Goal: Information Seeking & Learning: Learn about a topic

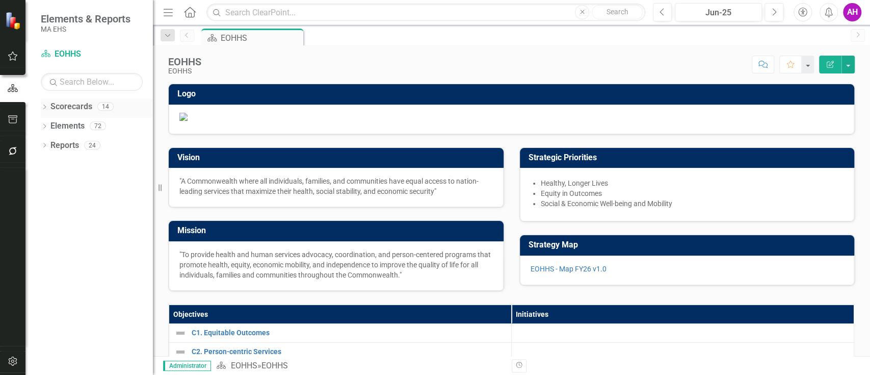
click at [49, 107] on div "Dropdown Scorecards 14" at bounding box center [97, 107] width 112 height 19
click at [46, 107] on icon "Dropdown" at bounding box center [44, 108] width 7 height 6
click at [51, 125] on icon "Dropdown" at bounding box center [50, 125] width 8 height 6
click at [69, 165] on link "DCF" at bounding box center [109, 165] width 87 height 12
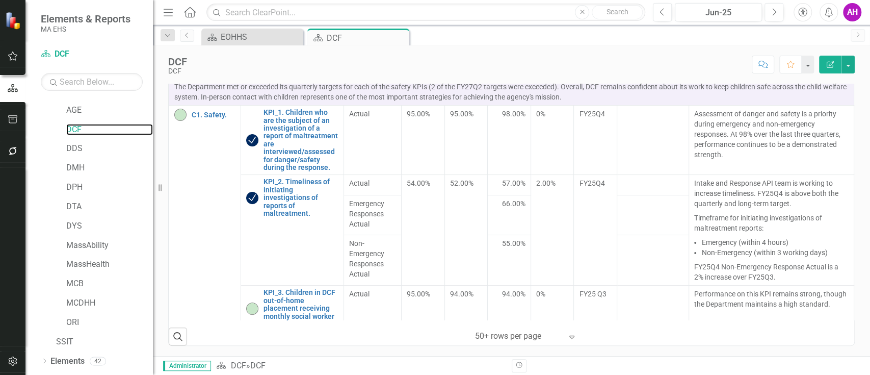
scroll to position [51, 0]
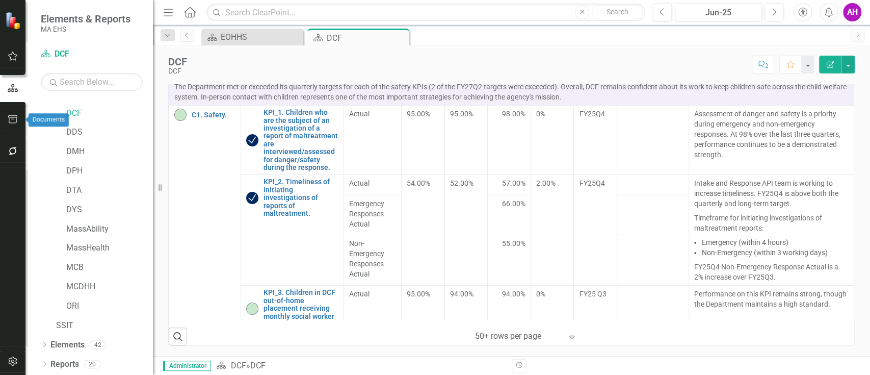
click at [16, 116] on icon "button" at bounding box center [13, 119] width 11 height 8
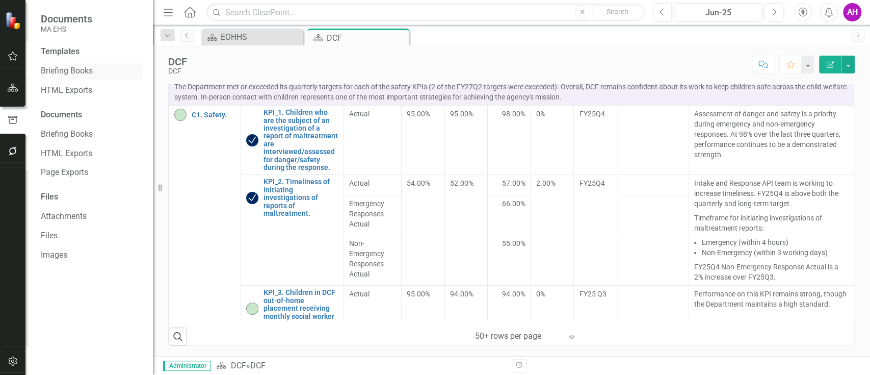
click at [82, 68] on link "Briefing Books" at bounding box center [92, 71] width 102 height 12
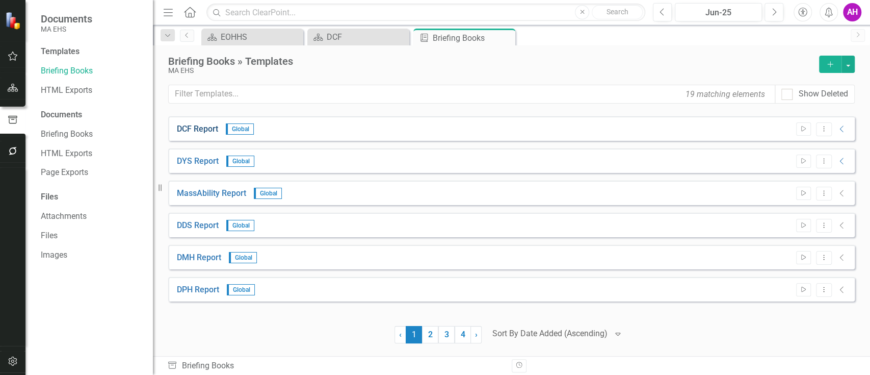
click at [213, 124] on link "DCF Report" at bounding box center [197, 129] width 41 height 12
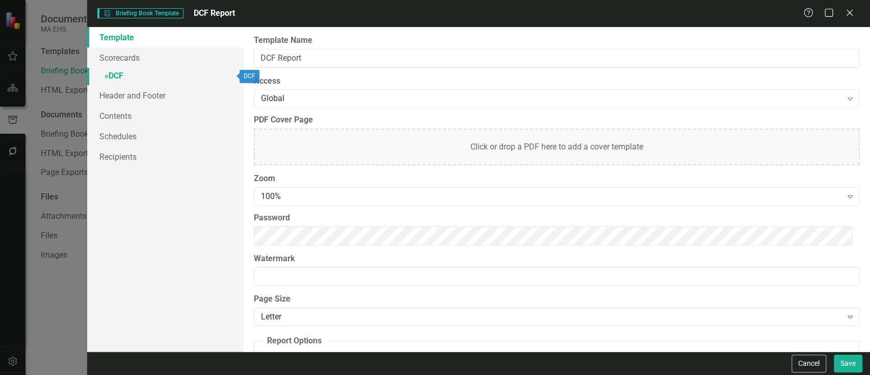
click at [108, 74] on span "»" at bounding box center [107, 76] width 4 height 10
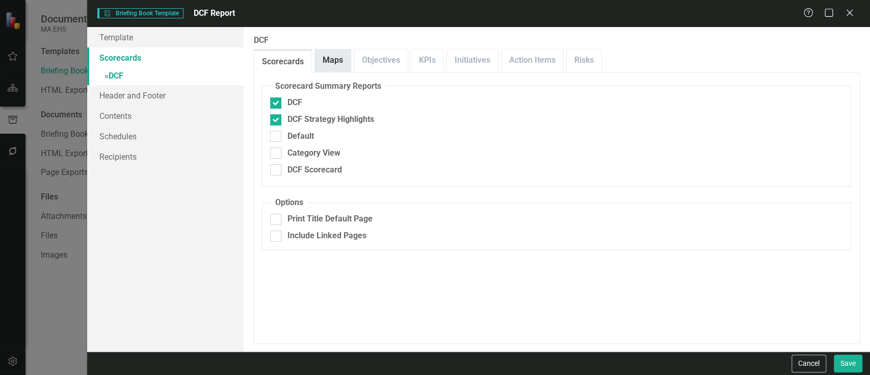
click at [335, 59] on link "Maps" at bounding box center [333, 60] width 36 height 22
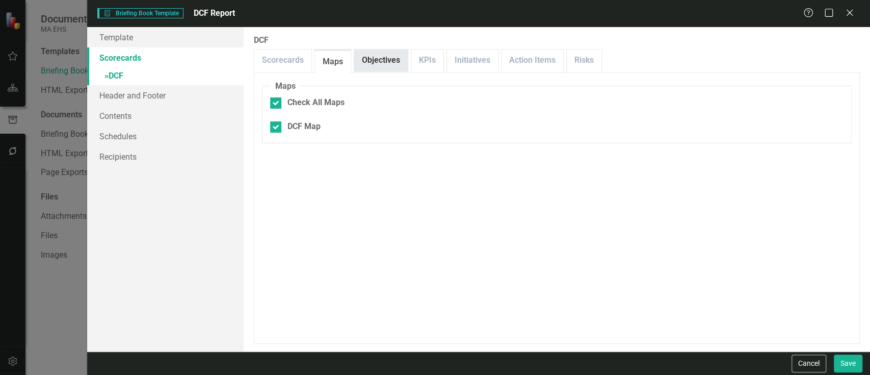
click at [387, 55] on link "Objectives" at bounding box center [381, 60] width 54 height 22
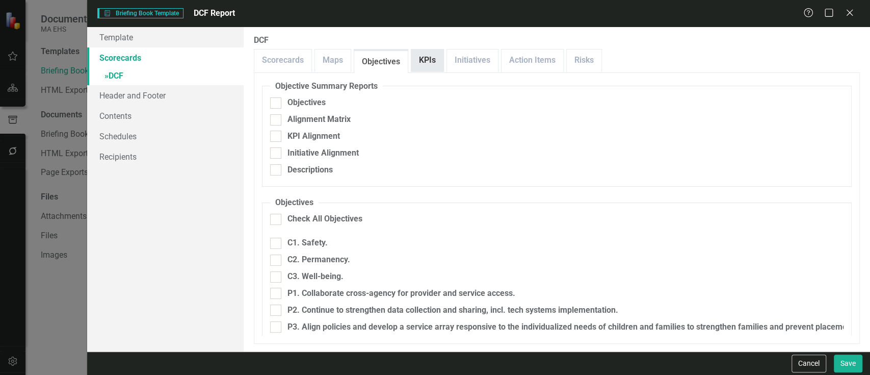
click at [430, 56] on link "KPIs" at bounding box center [427, 60] width 32 height 22
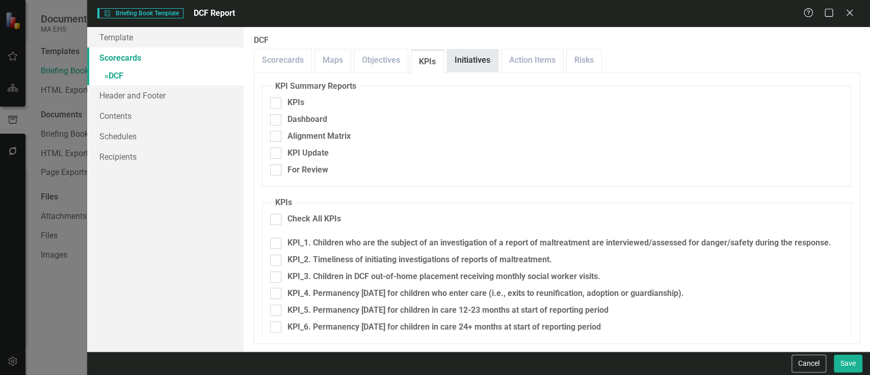
click at [477, 56] on link "Initiatives" at bounding box center [472, 60] width 51 height 22
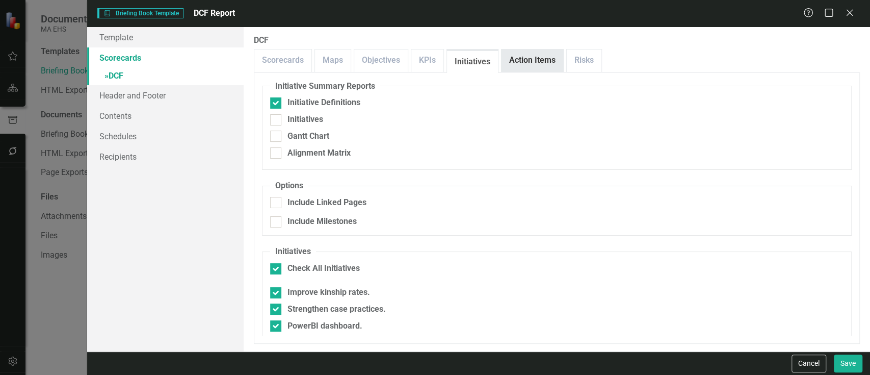
click at [515, 61] on link "Action Items" at bounding box center [533, 60] width 62 height 22
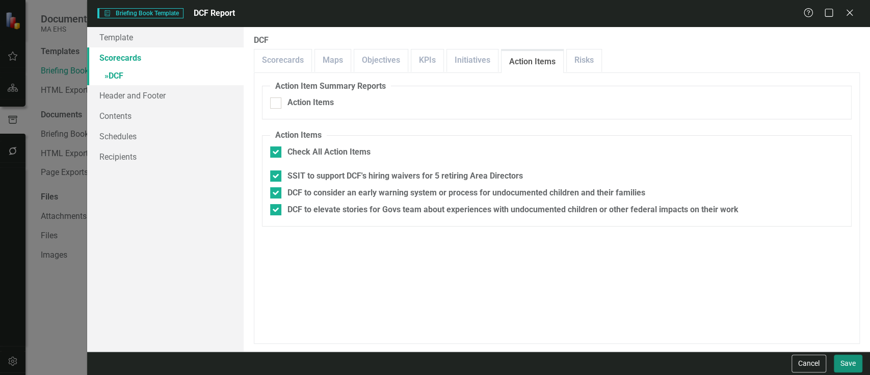
click at [849, 358] on button "Save" at bounding box center [848, 363] width 29 height 18
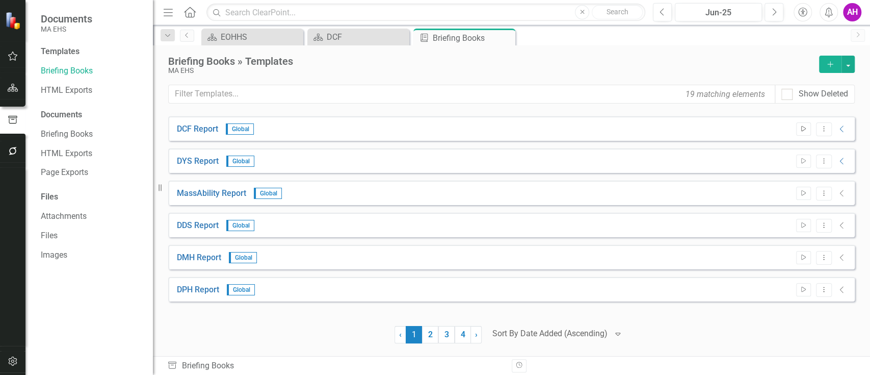
click at [801, 129] on icon "Start" at bounding box center [804, 129] width 8 height 6
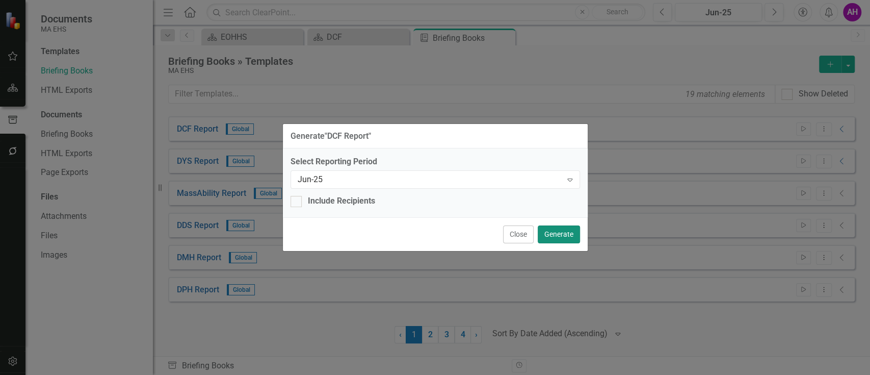
click at [559, 235] on button "Generate" at bounding box center [559, 234] width 42 height 18
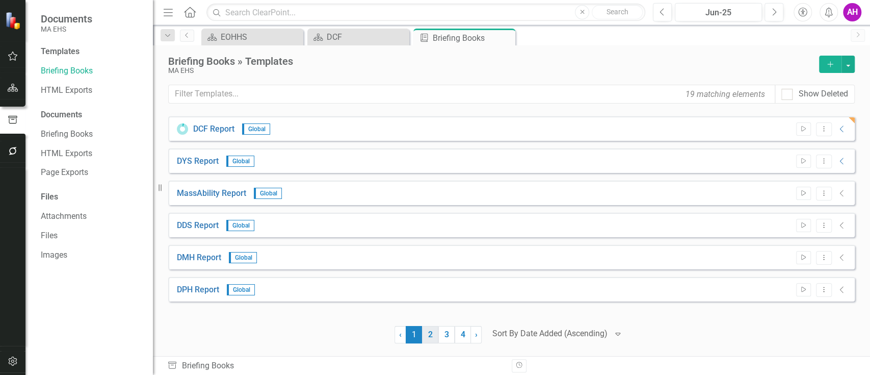
click at [430, 332] on link "2" at bounding box center [430, 334] width 16 height 17
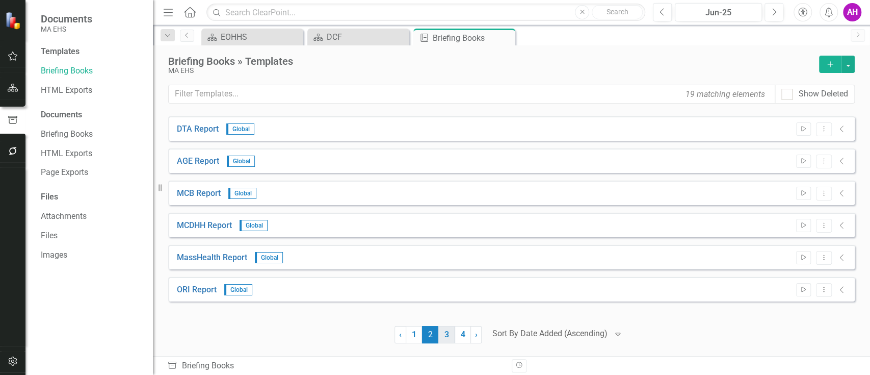
click at [446, 336] on link "3" at bounding box center [446, 334] width 16 height 17
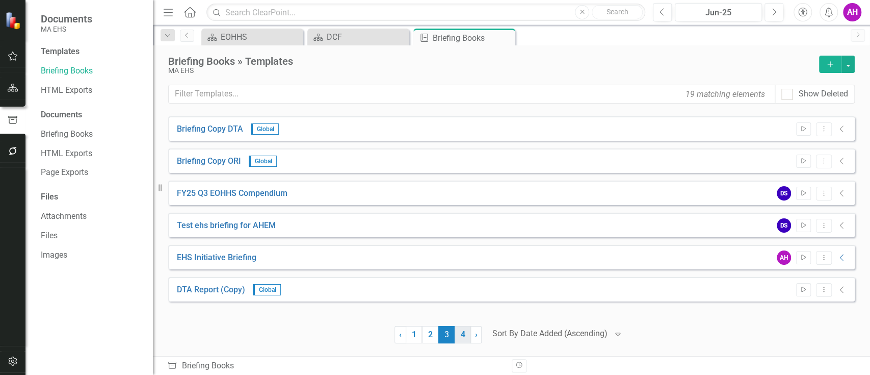
click at [458, 331] on link "4" at bounding box center [463, 334] width 16 height 17
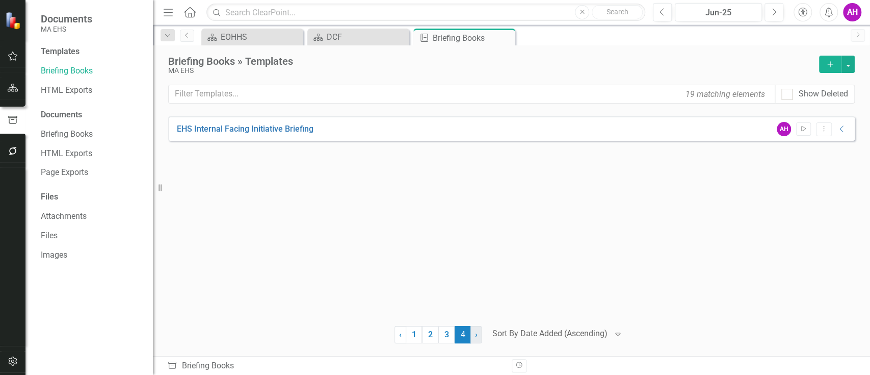
click at [473, 331] on link "› Next" at bounding box center [476, 334] width 11 height 17
click at [411, 335] on link "1" at bounding box center [414, 334] width 16 height 17
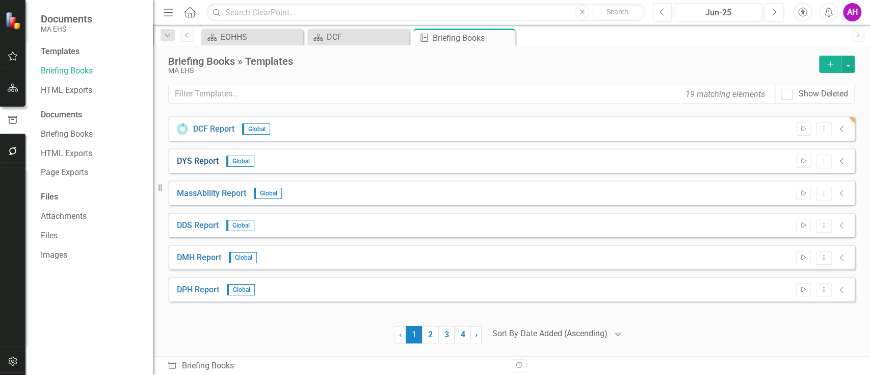
click at [194, 162] on link "DYS Report" at bounding box center [198, 161] width 42 height 12
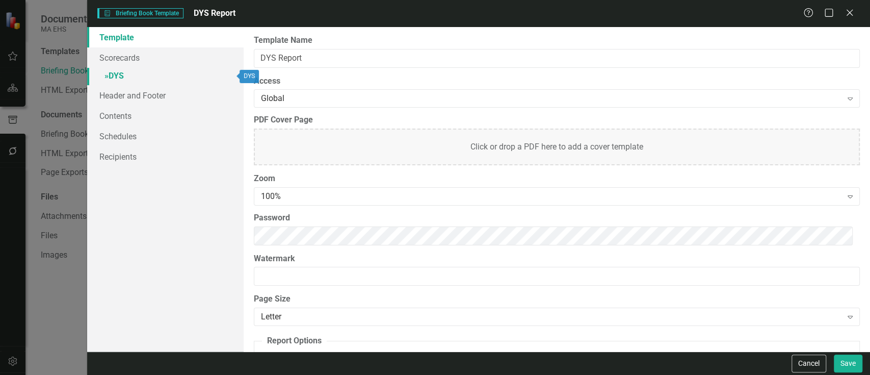
click at [109, 72] on span "»" at bounding box center [107, 76] width 4 height 10
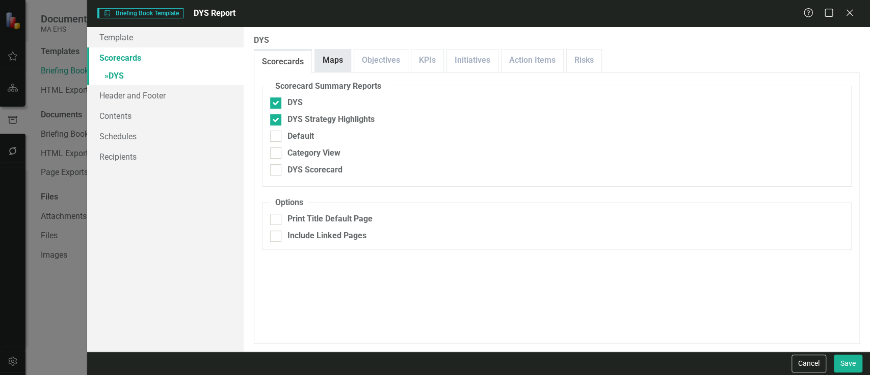
click at [336, 57] on link "Maps" at bounding box center [333, 60] width 36 height 22
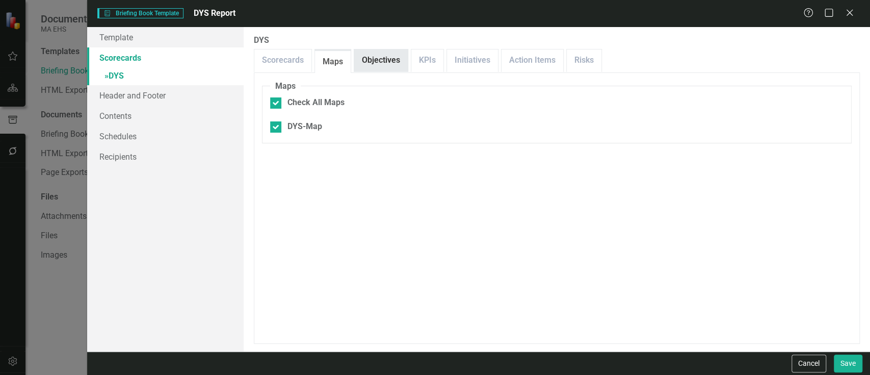
click at [388, 57] on link "Objectives" at bounding box center [381, 60] width 54 height 22
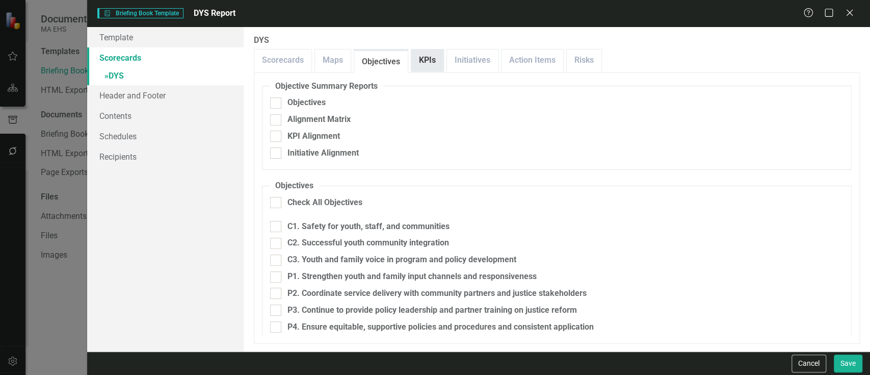
click at [430, 58] on link "KPIs" at bounding box center [427, 60] width 32 height 22
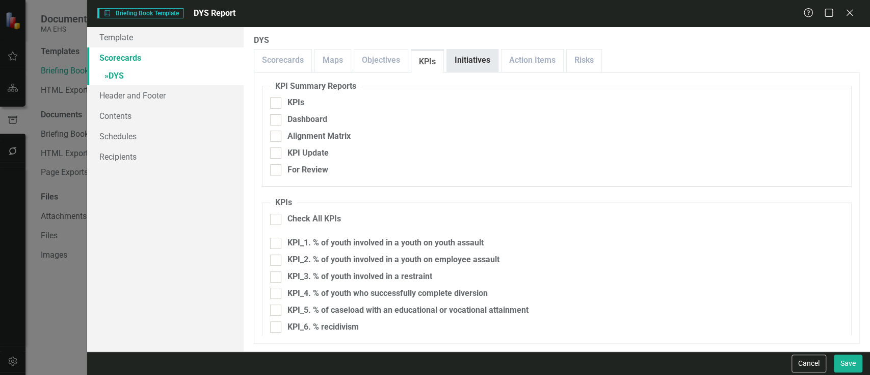
click at [466, 59] on link "Initiatives" at bounding box center [472, 60] width 51 height 22
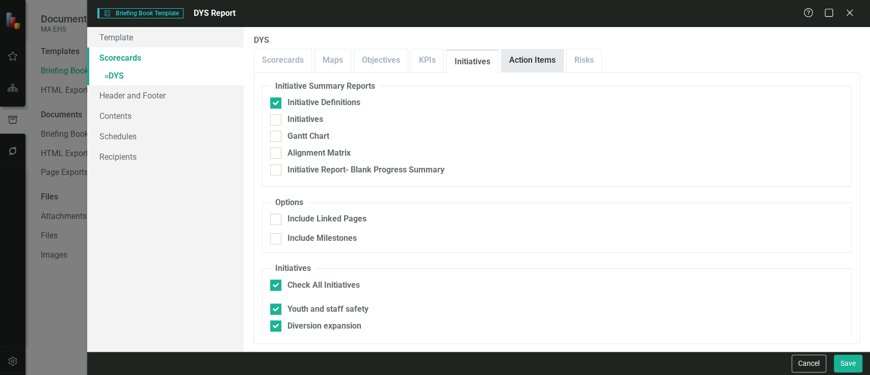
click at [538, 54] on link "Action Items" at bounding box center [533, 60] width 62 height 22
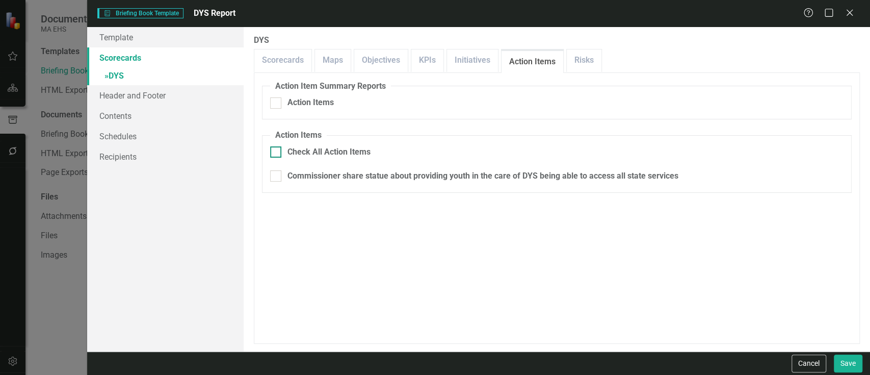
click at [275, 148] on input "Check All Action Items" at bounding box center [273, 149] width 7 height 7
checkbox input "true"
click at [592, 64] on link "Risks" at bounding box center [584, 60] width 35 height 22
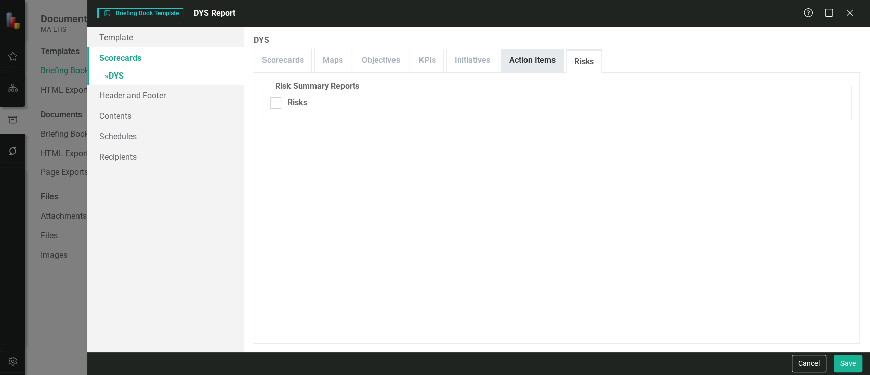
click at [550, 59] on link "Action Items" at bounding box center [533, 60] width 62 height 22
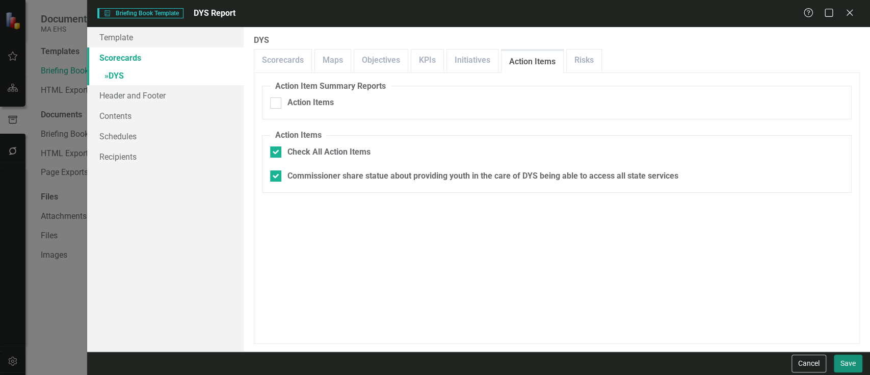
click at [841, 365] on button "Save" at bounding box center [848, 363] width 29 height 18
